Goal: Find specific page/section: Find specific page/section

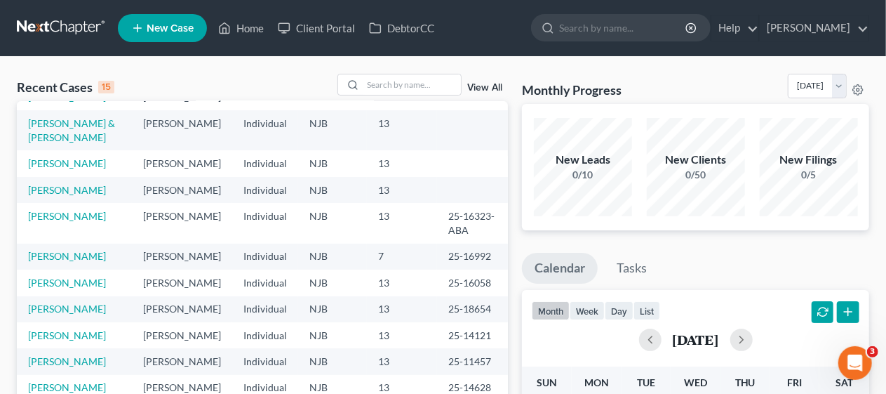
scroll to position [211, 0]
click at [67, 184] on link "[PERSON_NAME]" at bounding box center [67, 190] width 78 height 12
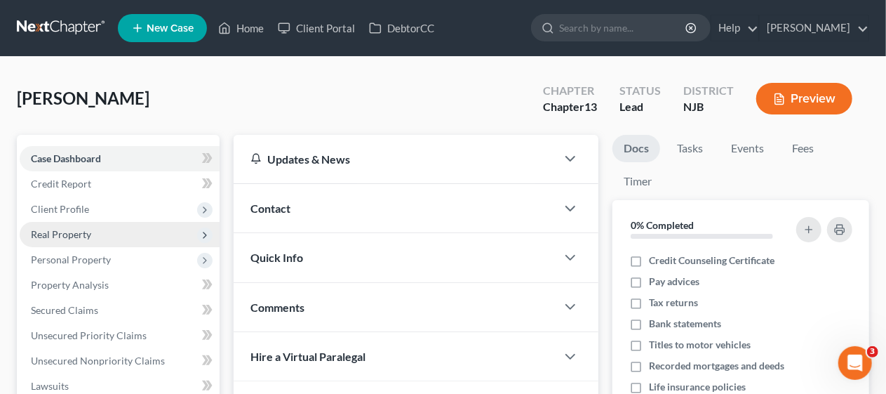
click at [107, 230] on span "Real Property" at bounding box center [120, 234] width 200 height 25
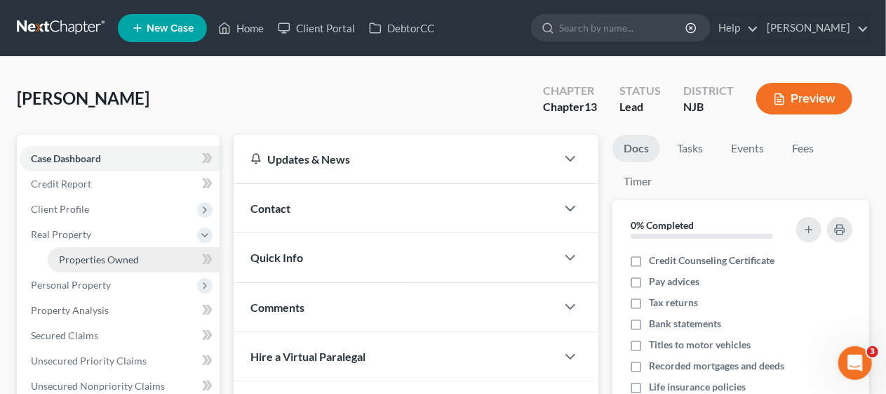
click at [112, 256] on span "Properties Owned" at bounding box center [99, 259] width 80 height 12
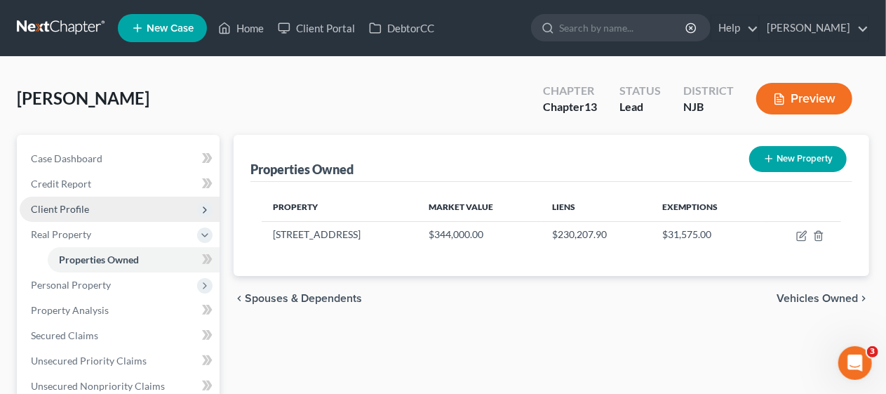
click at [104, 204] on span "Client Profile" at bounding box center [120, 208] width 200 height 25
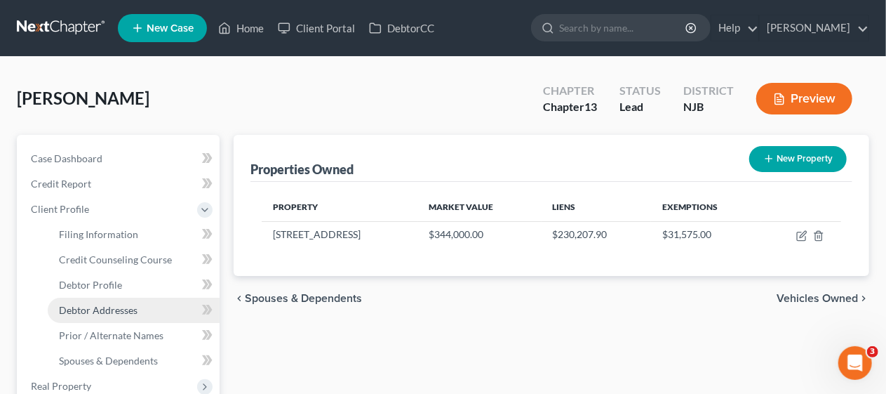
click at [121, 302] on link "Debtor Addresses" at bounding box center [134, 310] width 172 height 25
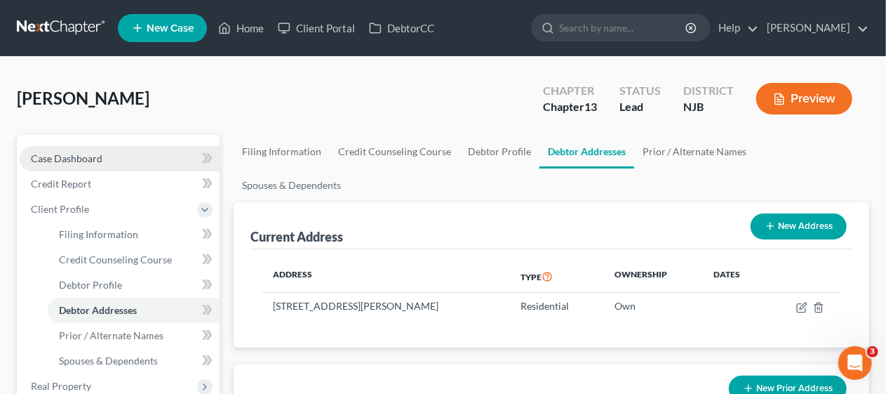
click at [108, 153] on link "Case Dashboard" at bounding box center [120, 158] width 200 height 25
